Goal: Task Accomplishment & Management: Complete application form

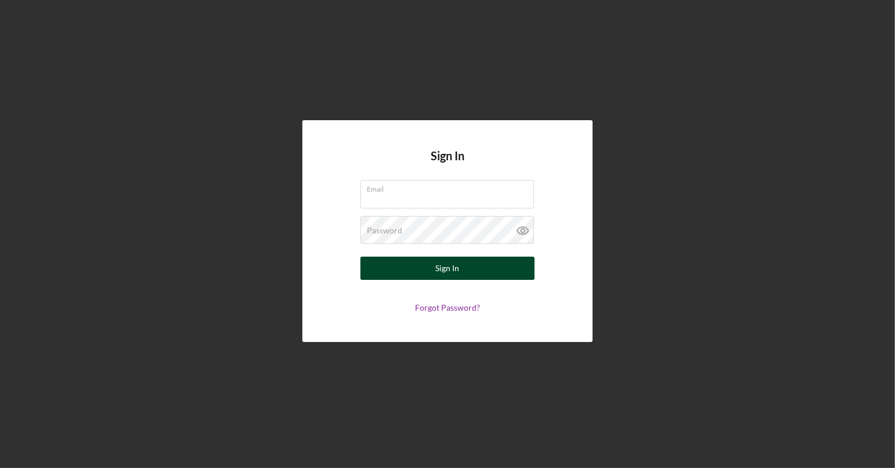
type input "[PERSON_NAME][EMAIL_ADDRESS][DOMAIN_NAME]"
click at [462, 272] on button "Sign In" at bounding box center [447, 268] width 174 height 23
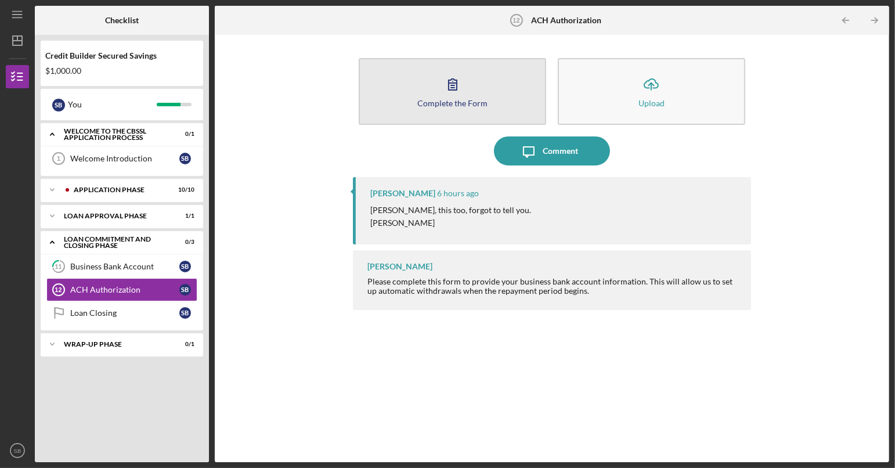
click at [432, 90] on button "Complete the Form Form" at bounding box center [452, 91] width 187 height 67
